Goal: Task Accomplishment & Management: Use online tool/utility

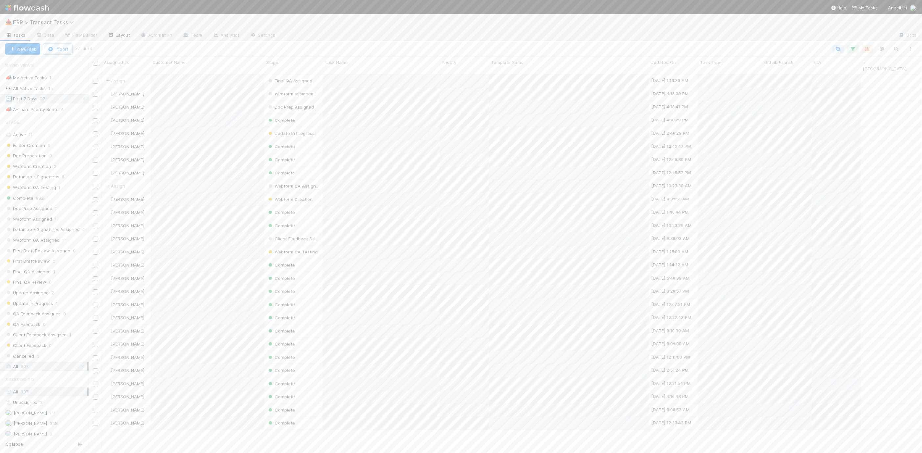
scroll to position [379, 828]
click at [38, 24] on span "ERP > Transact Tasks" at bounding box center [45, 22] width 64 height 7
click at [62, 102] on div "©️ ERP > Transact Customers" at bounding box center [86, 99] width 164 height 12
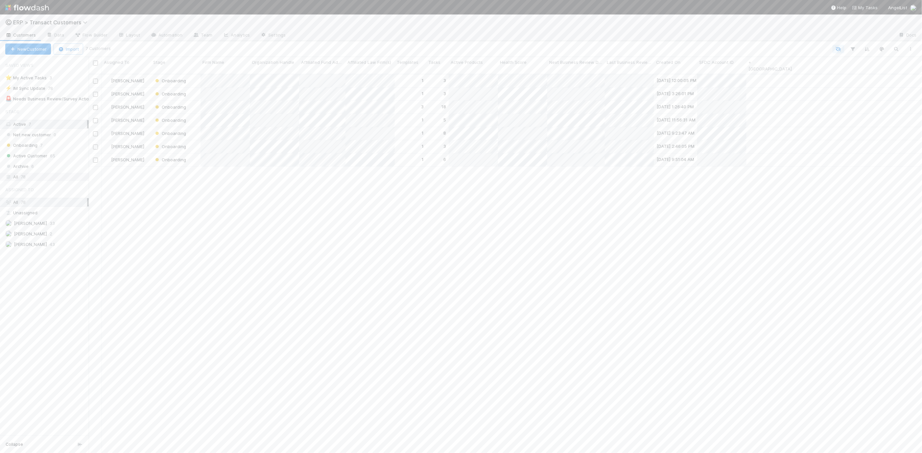
click at [46, 179] on div "All 78" at bounding box center [46, 177] width 82 height 8
click at [897, 49] on icon "button" at bounding box center [896, 49] width 7 height 6
type input "power"
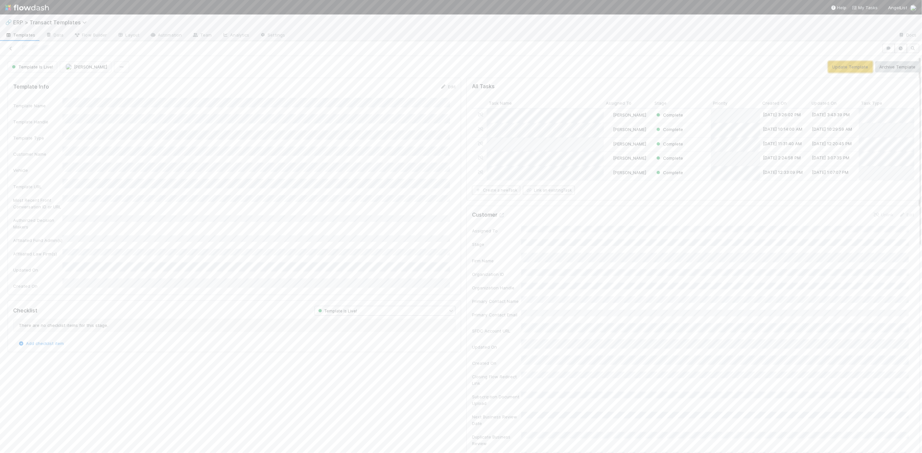
click at [832, 68] on button "Update Template" at bounding box center [851, 66] width 44 height 11
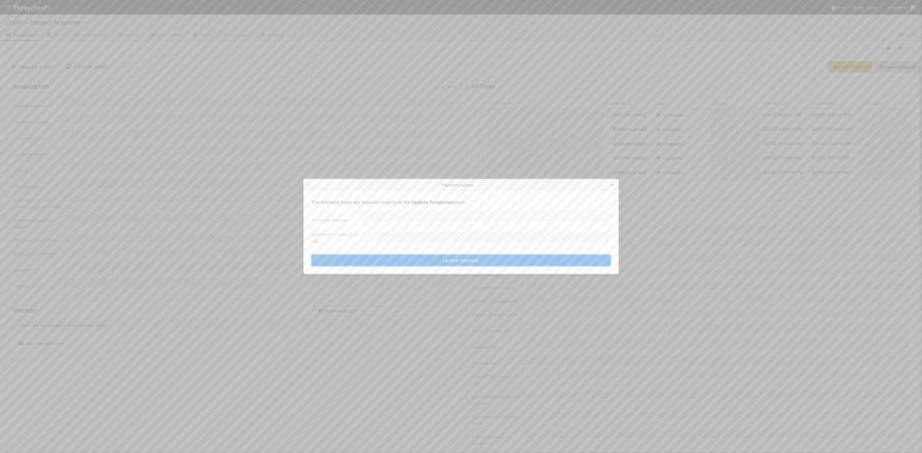
click at [396, 260] on button "Update Template" at bounding box center [461, 260] width 299 height 11
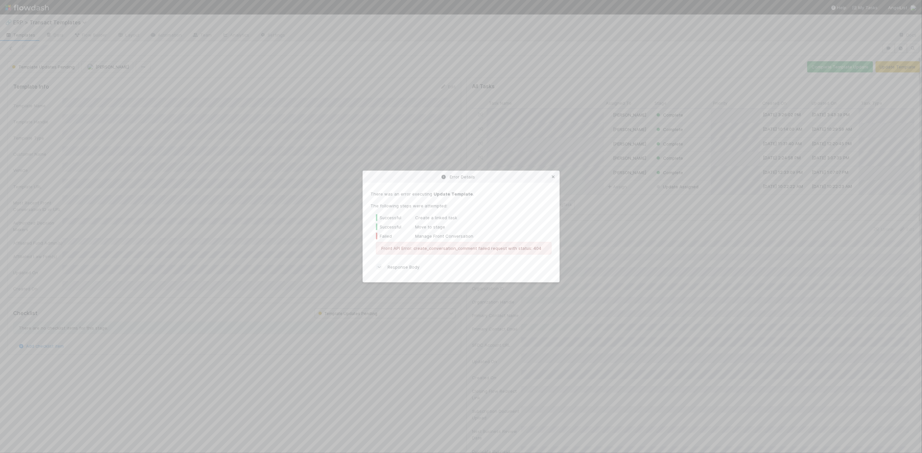
click at [551, 177] on icon at bounding box center [554, 177] width 7 height 4
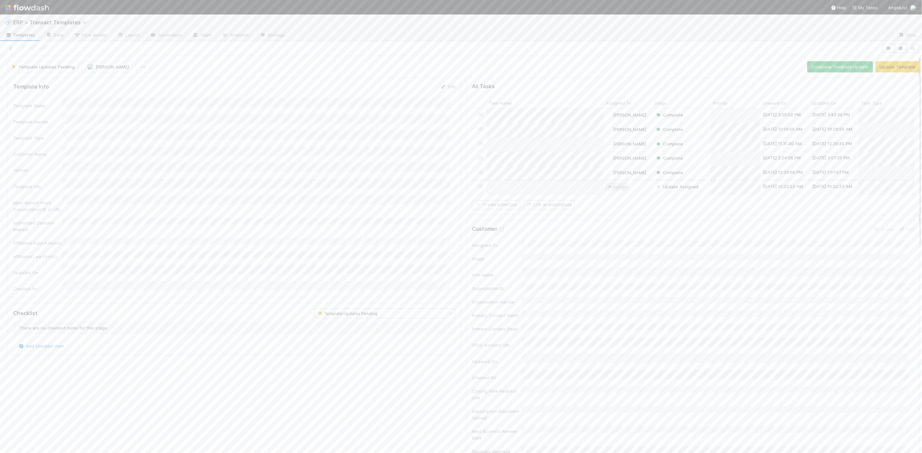
click at [609, 184] on span "Assign" at bounding box center [617, 186] width 20 height 7
click at [613, 215] on span "[PERSON_NAME] you" at bounding box center [633, 212] width 43 height 5
click at [444, 86] on link "Edit" at bounding box center [447, 86] width 15 height 5
click at [135, 200] on div "Existing template update: web form (without sub doc update)" at bounding box center [257, 201] width 385 height 12
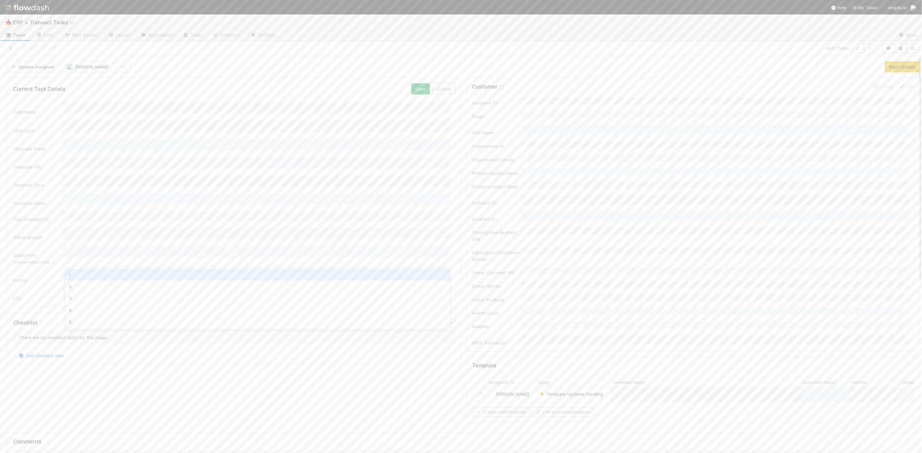
drag, startPoint x: 158, startPoint y: 274, endPoint x: 150, endPoint y: 285, distance: 14.1
click at [158, 275] on div "1" at bounding box center [257, 274] width 385 height 12
click at [300, 354] on li "11:30 AM" at bounding box center [297, 354] width 28 height 10
click at [418, 90] on button "Save" at bounding box center [420, 88] width 19 height 11
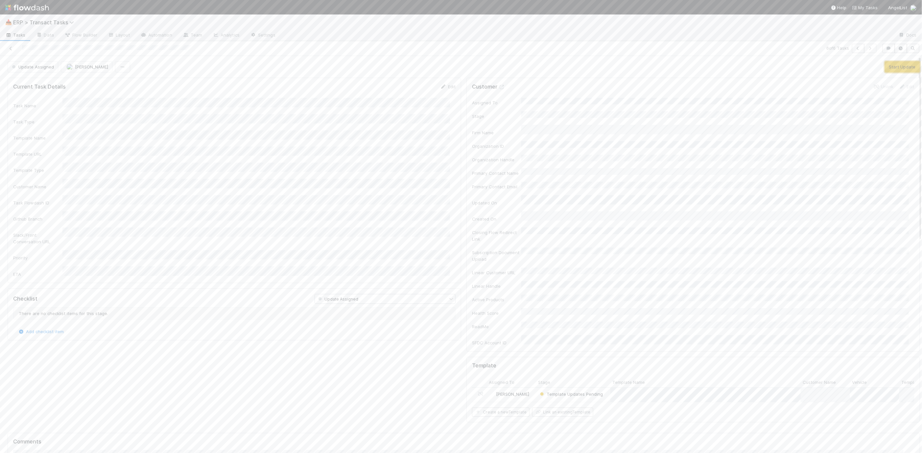
click at [905, 67] on button "Start Update" at bounding box center [902, 66] width 35 height 11
